Goal: Information Seeking & Learning: Find specific page/section

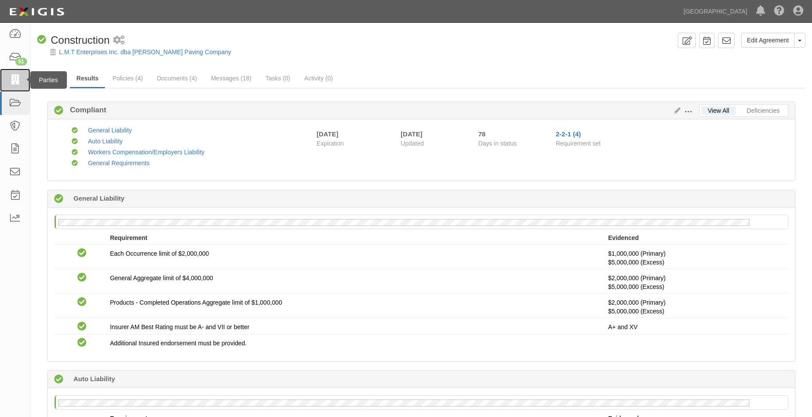
click at [9, 72] on link at bounding box center [15, 80] width 30 height 23
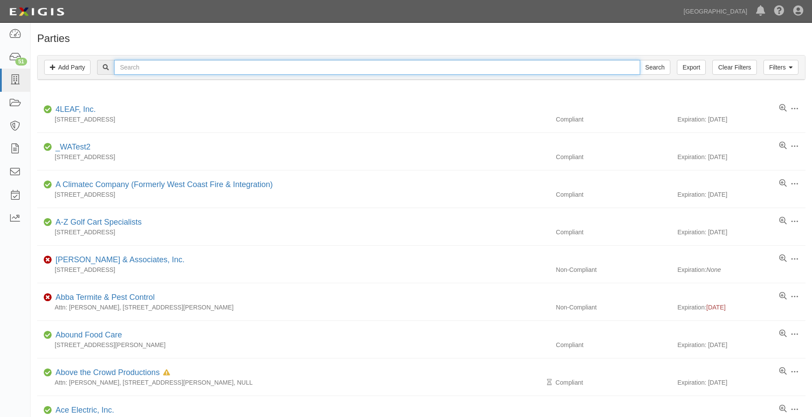
click at [151, 68] on input "text" at bounding box center [377, 67] width 526 height 15
click at [640, 60] on input "Search" at bounding box center [655, 67] width 31 height 15
type input "paws for success"
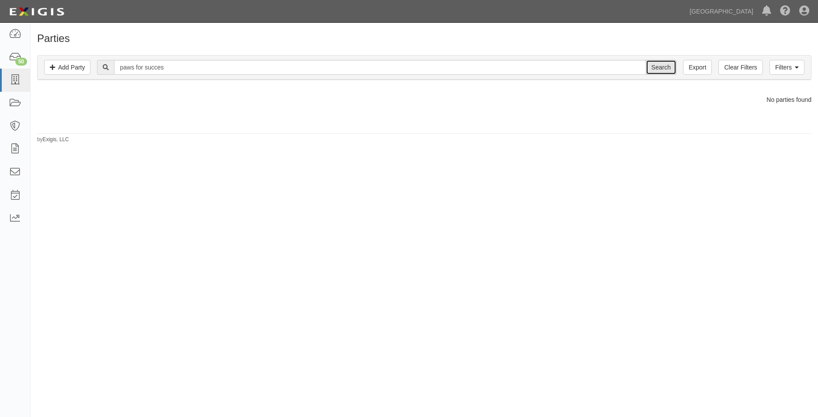
click at [657, 68] on input "Search" at bounding box center [661, 67] width 31 height 15
click at [777, 64] on link "Filters" at bounding box center [787, 67] width 35 height 15
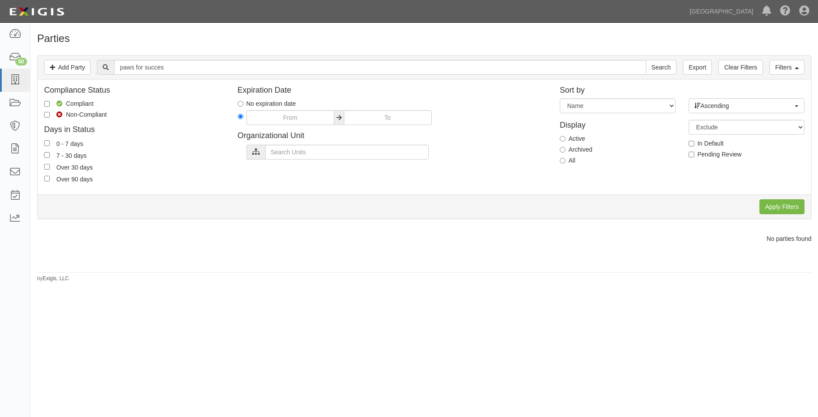
click at [565, 164] on label "All" at bounding box center [568, 160] width 16 height 9
click at [565, 164] on input "All" at bounding box center [563, 161] width 6 height 6
radio input "true"
click at [776, 211] on input "Apply Filters" at bounding box center [782, 206] width 45 height 15
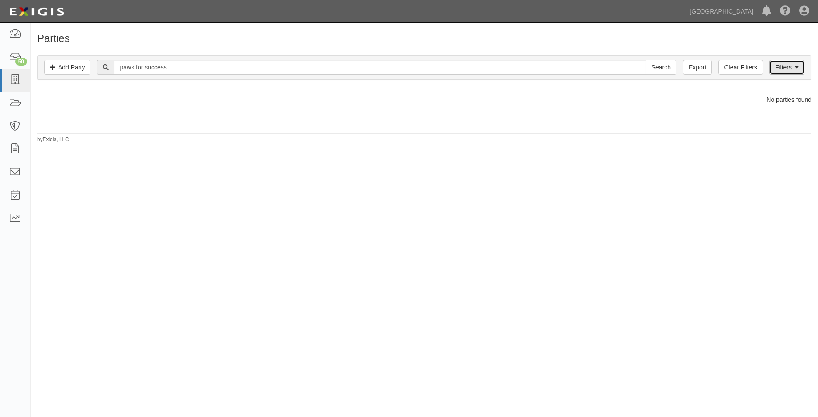
drag, startPoint x: 783, startPoint y: 67, endPoint x: 774, endPoint y: 72, distance: 10.6
click at [783, 67] on link "Filters" at bounding box center [787, 67] width 35 height 15
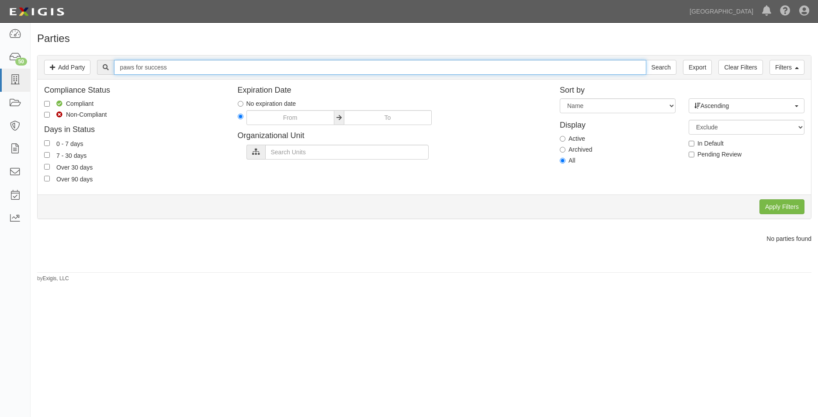
click at [146, 68] on input "paws for success" at bounding box center [380, 67] width 532 height 15
type input "paws 4 success"
click at [646, 60] on input "Search" at bounding box center [661, 67] width 31 height 15
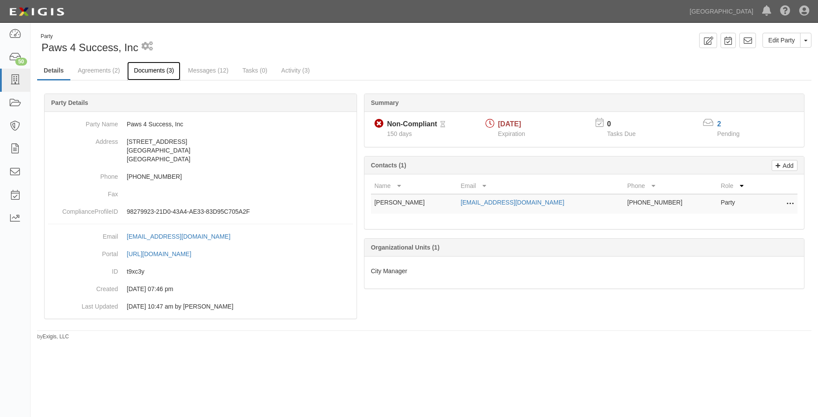
click at [162, 65] on link "Documents (3)" at bounding box center [153, 71] width 53 height 19
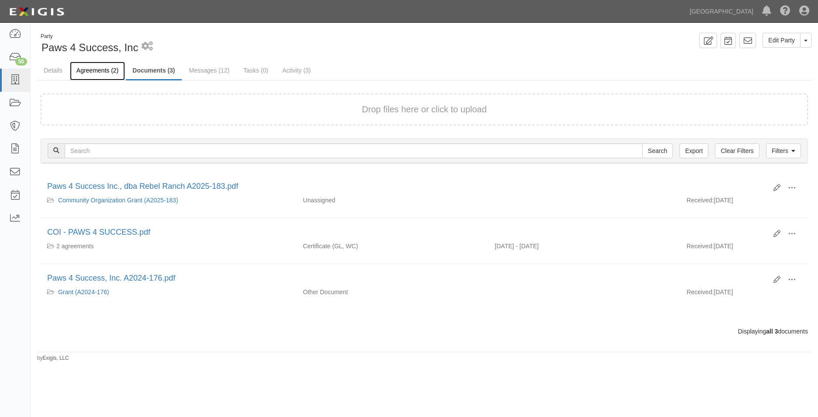
click at [107, 69] on link "Agreements (2)" at bounding box center [97, 71] width 55 height 19
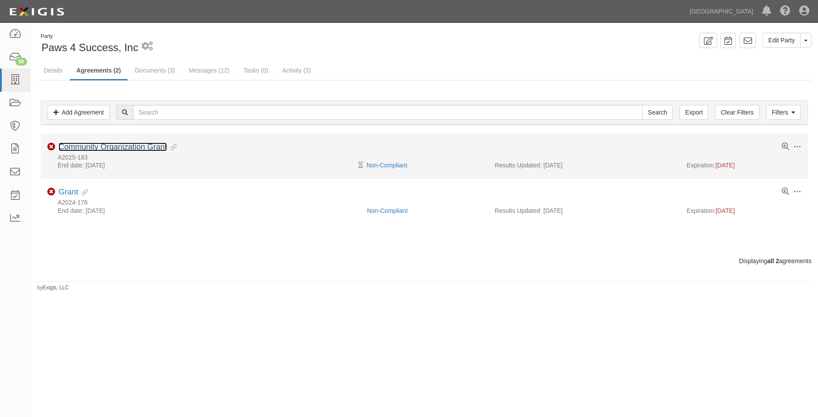
click at [111, 150] on link "Community Organization Grant" at bounding box center [113, 147] width 108 height 9
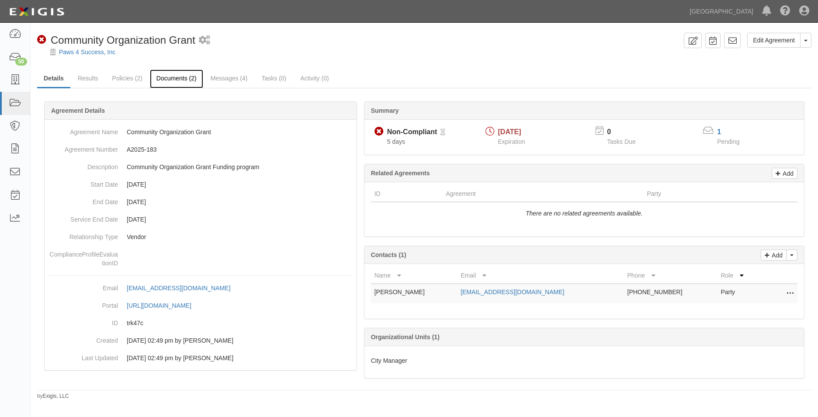
click at [163, 77] on link "Documents (2)" at bounding box center [176, 79] width 53 height 19
